Goal: Entertainment & Leisure: Consume media (video, audio)

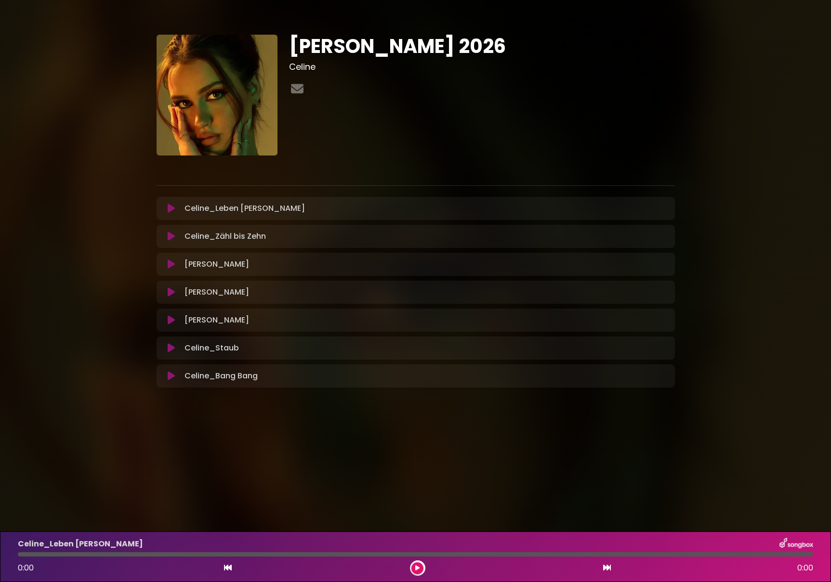
click at [170, 212] on icon at bounding box center [171, 209] width 7 height 10
click at [417, 569] on icon at bounding box center [417, 568] width 4 height 6
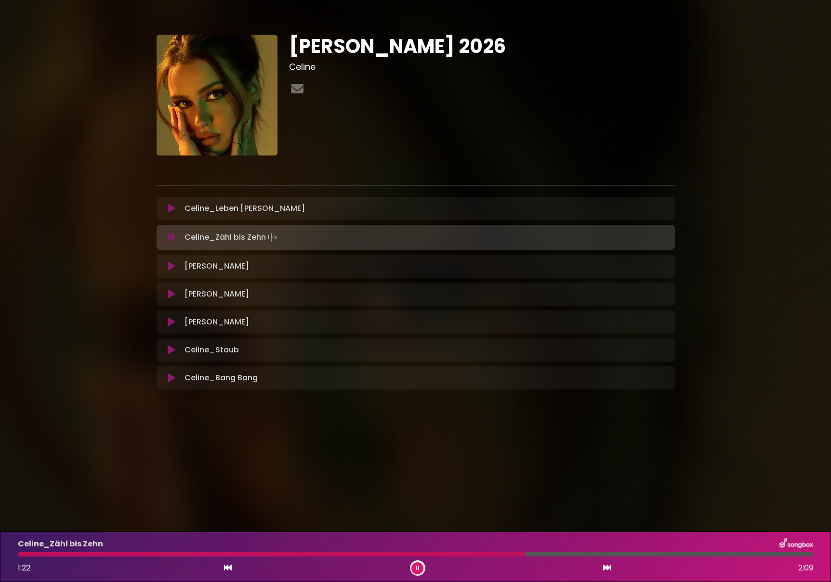
click at [171, 267] on icon at bounding box center [171, 266] width 7 height 10
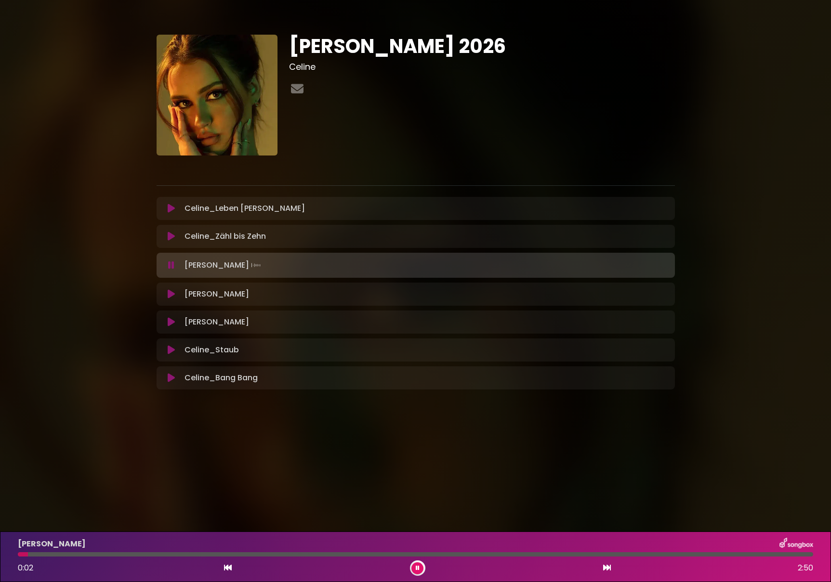
click at [88, 554] on div at bounding box center [415, 554] width 795 height 4
click at [169, 553] on div at bounding box center [415, 554] width 795 height 4
click at [272, 555] on div at bounding box center [415, 554] width 795 height 4
click at [388, 557] on div "Celine_Halt Mich 0:55 2:50" at bounding box center [415, 557] width 807 height 38
click at [390, 554] on div at bounding box center [415, 554] width 795 height 4
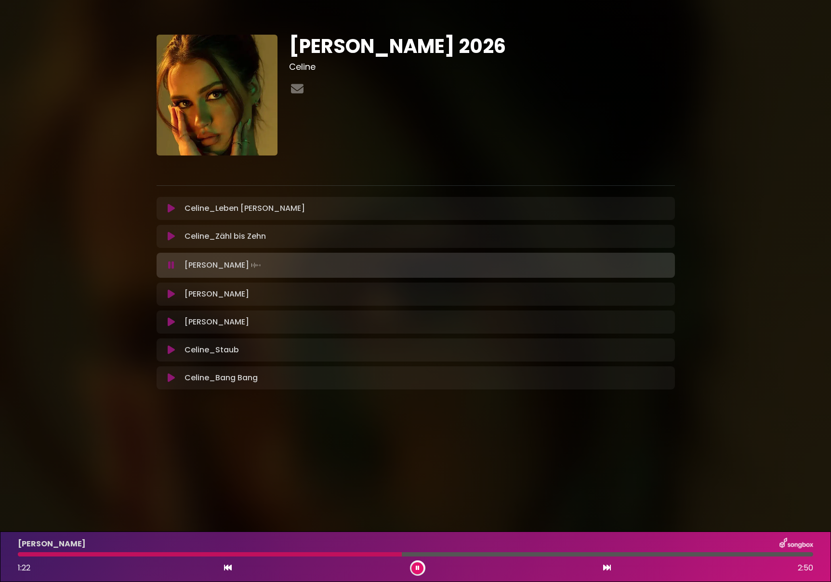
click at [521, 555] on div at bounding box center [415, 554] width 795 height 4
click at [616, 554] on div at bounding box center [415, 554] width 795 height 4
click at [658, 554] on div at bounding box center [415, 554] width 795 height 4
click at [172, 296] on icon at bounding box center [171, 294] width 7 height 10
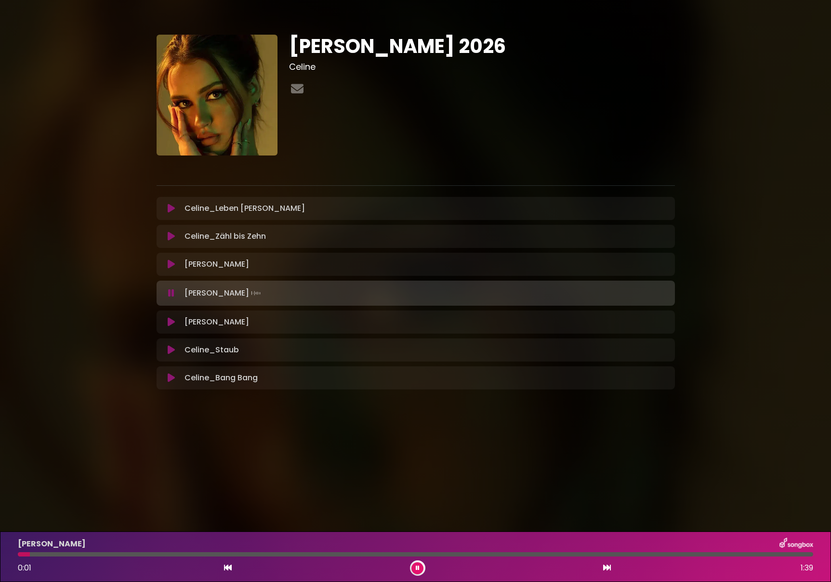
click at [85, 555] on div at bounding box center [415, 554] width 795 height 4
click at [416, 571] on icon at bounding box center [418, 568] width 4 height 6
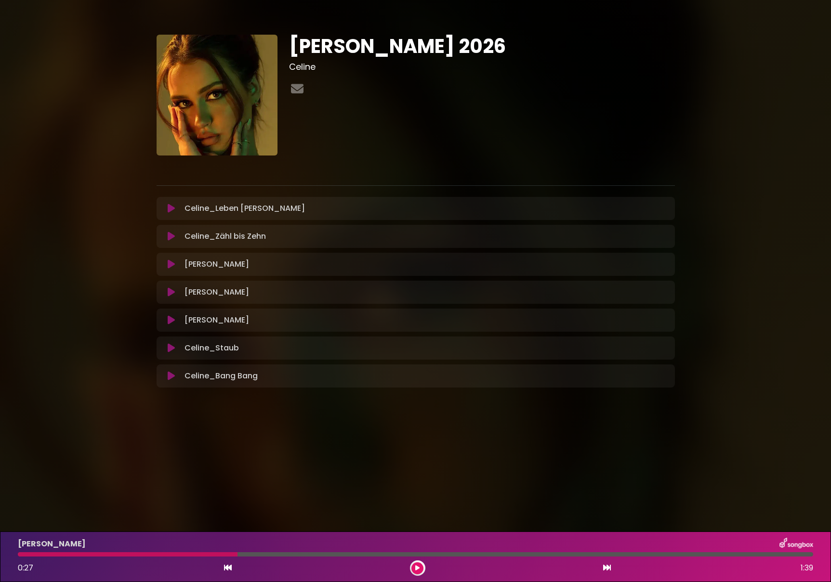
click at [417, 569] on icon at bounding box center [417, 568] width 4 height 6
